Goal: Transaction & Acquisition: Purchase product/service

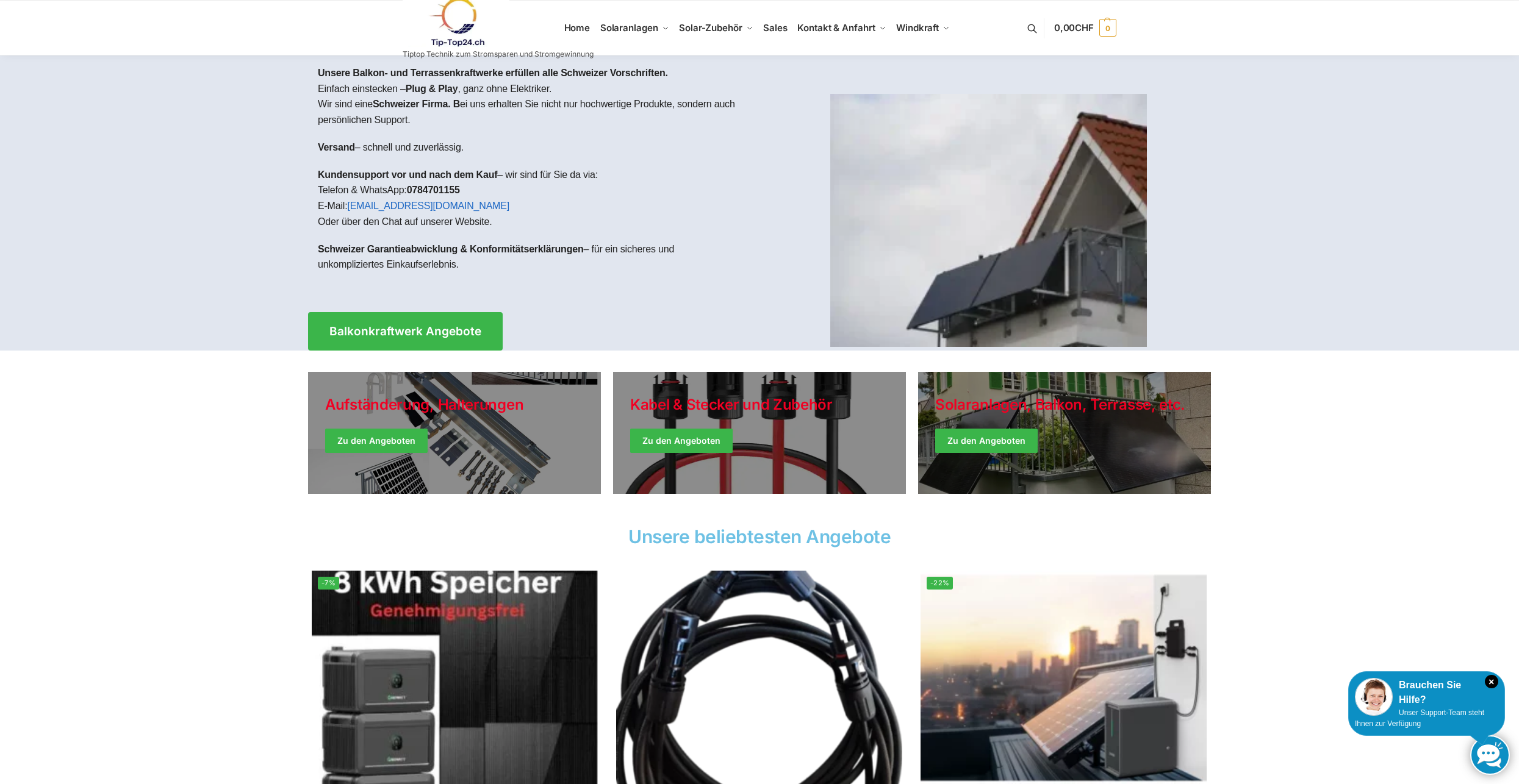
click at [574, 28] on link at bounding box center [497, 22] width 191 height 49
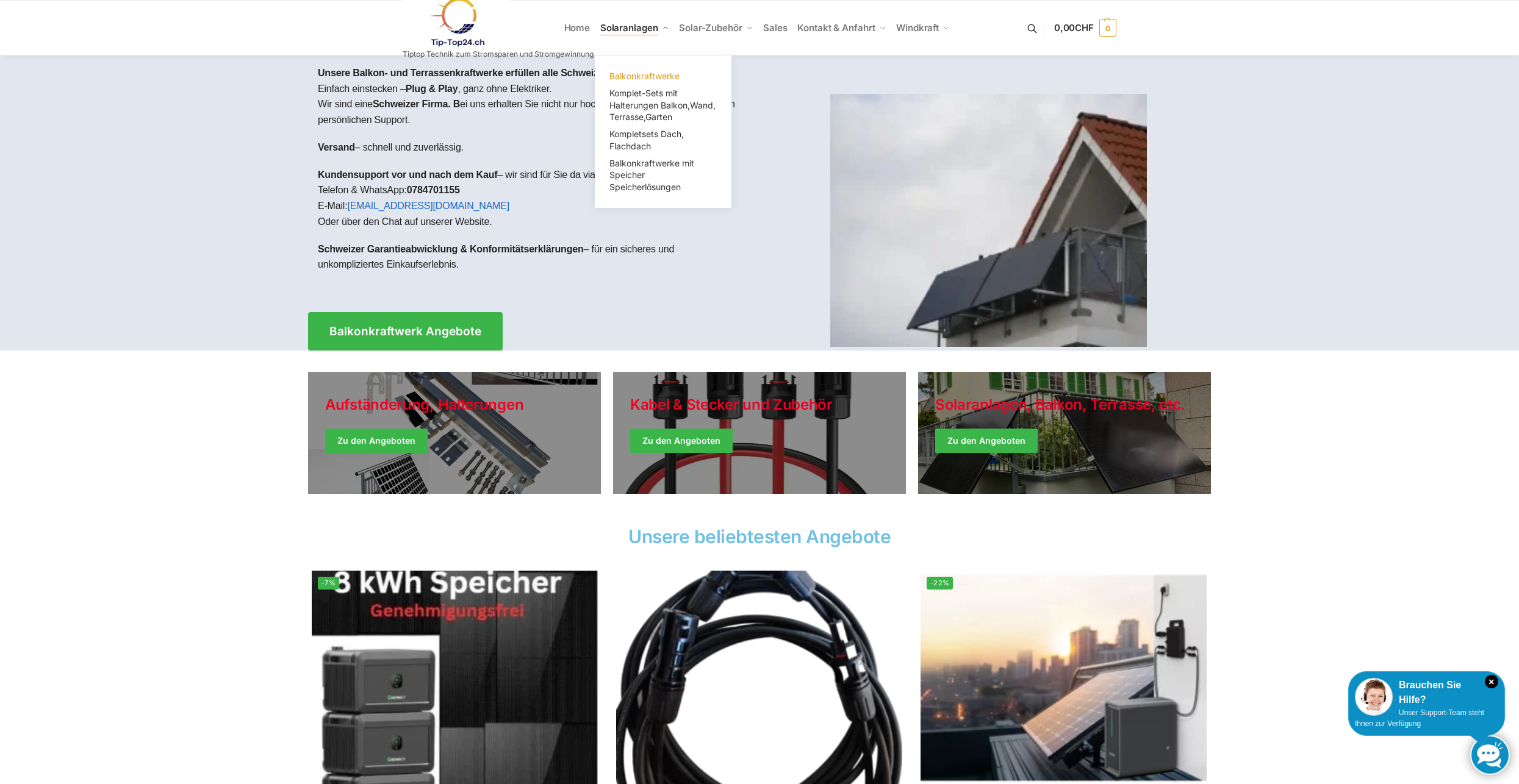
click at [655, 75] on span "Balkonkraftwerke" at bounding box center [644, 75] width 70 height 11
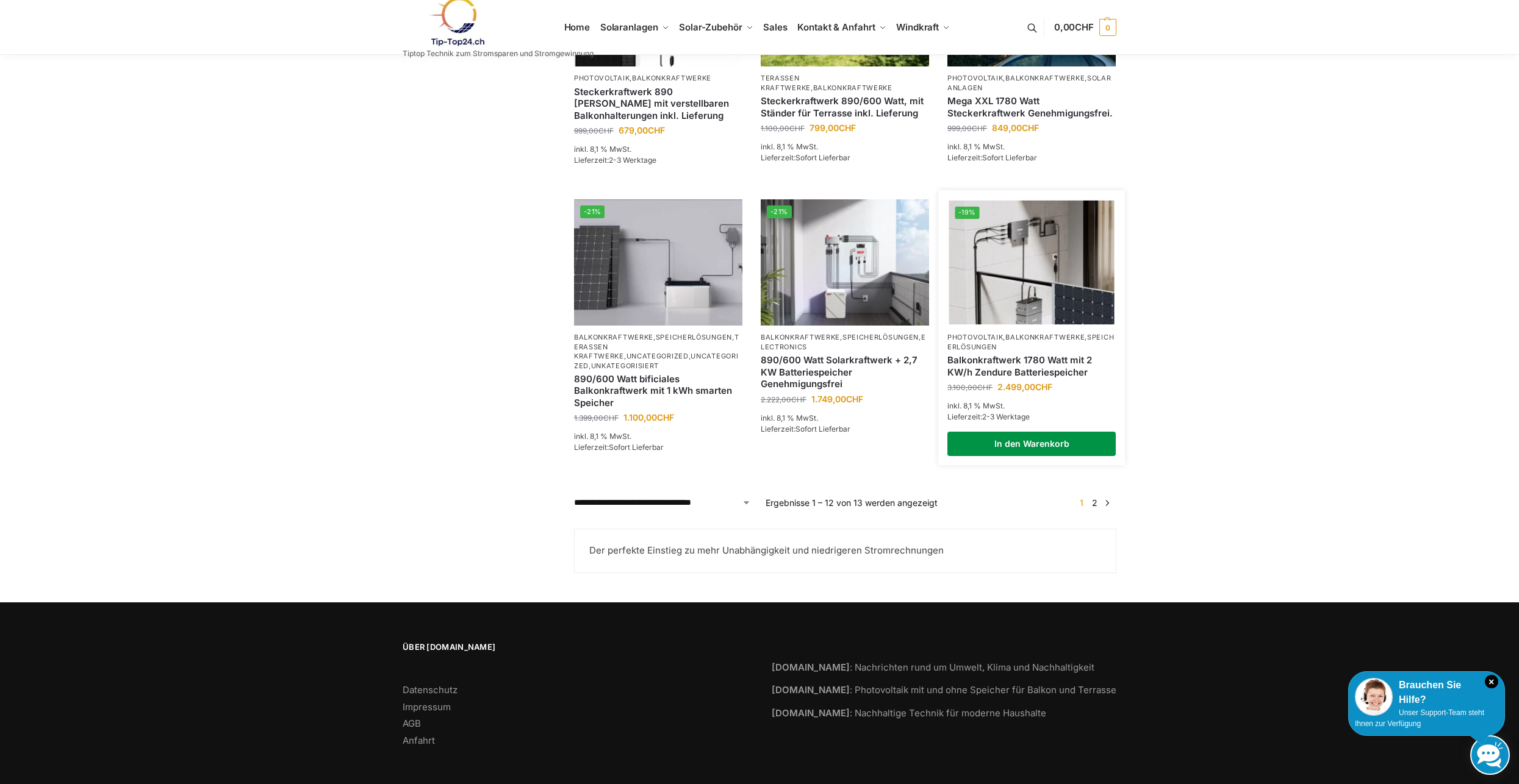
scroll to position [906, 0]
